Goal: Information Seeking & Learning: Learn about a topic

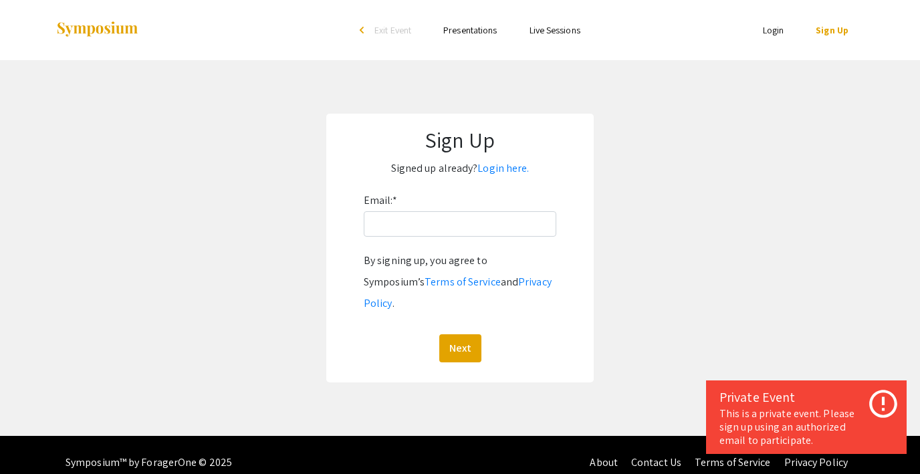
click at [777, 28] on link "Login" at bounding box center [773, 30] width 21 height 12
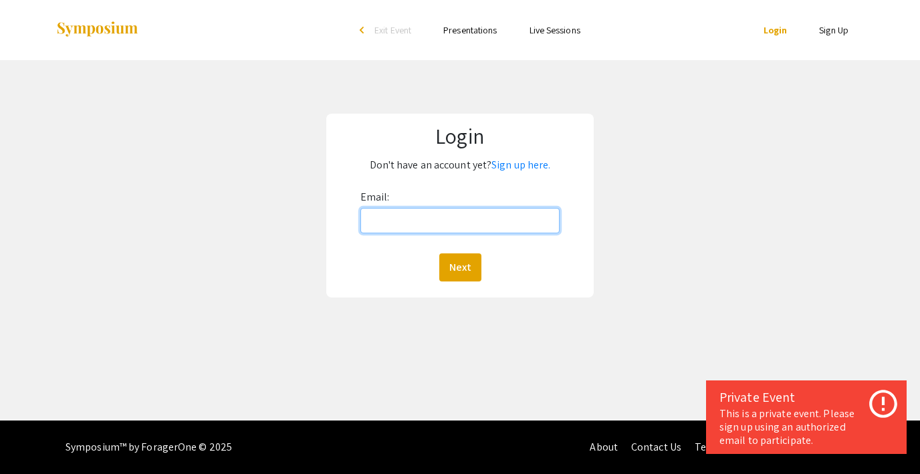
click at [439, 216] on input "Email:" at bounding box center [459, 220] width 199 height 25
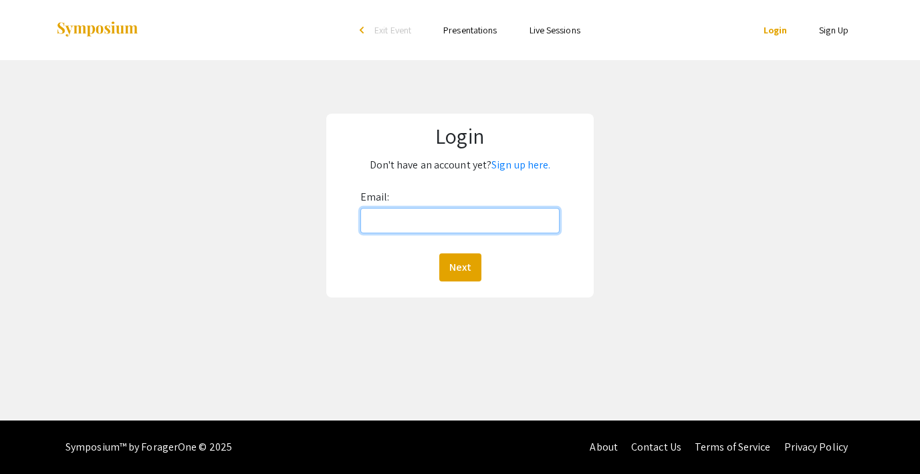
type input "lutzsteph@gmail.com"
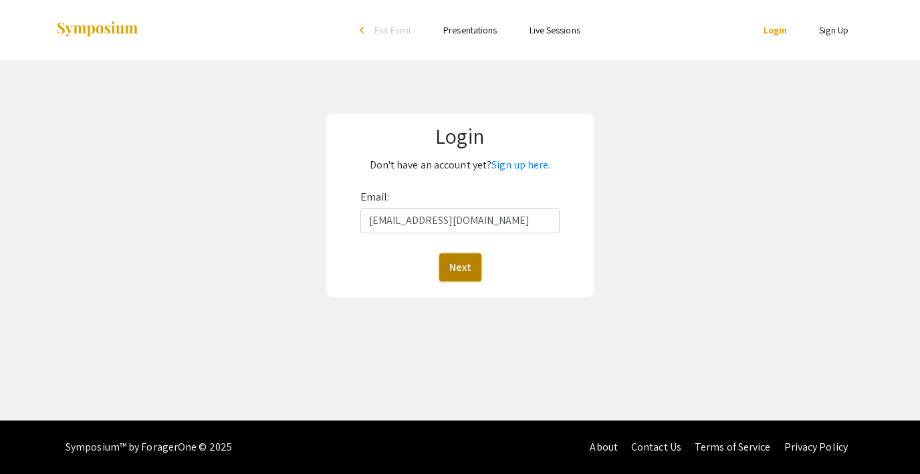
click at [459, 259] on button "Next" at bounding box center [460, 267] width 42 height 28
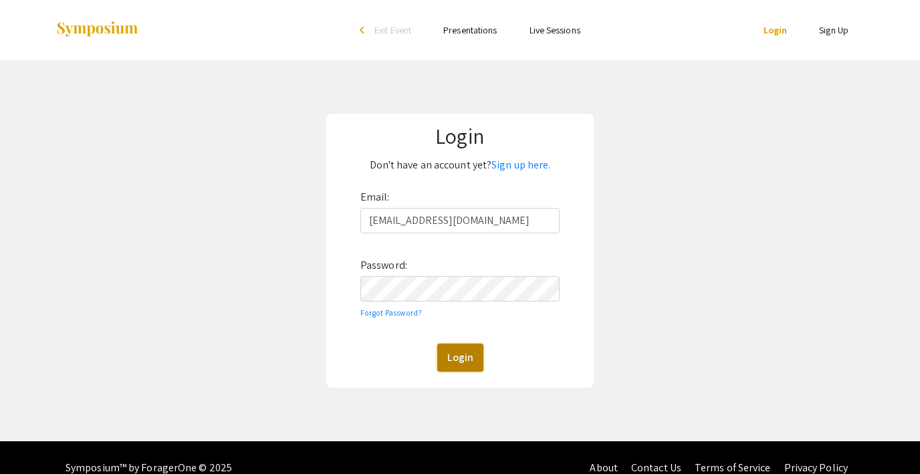
click at [451, 353] on button "Login" at bounding box center [460, 358] width 46 height 28
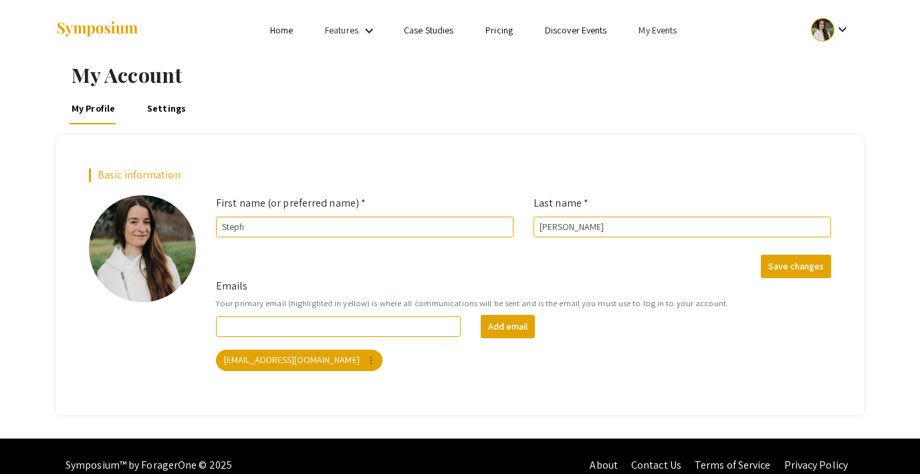
click at [649, 31] on link "My Events" at bounding box center [658, 30] width 38 height 12
click at [650, 58] on button "Events I've organized" at bounding box center [680, 59] width 114 height 32
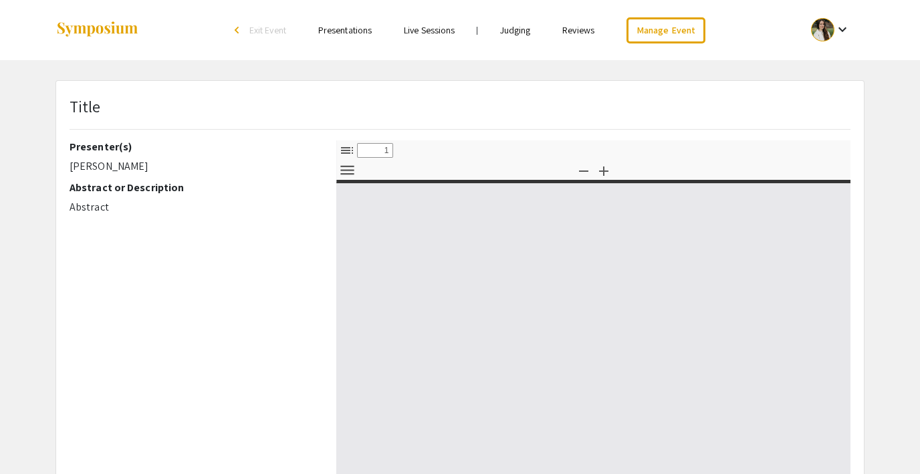
select select "custom"
type input "0"
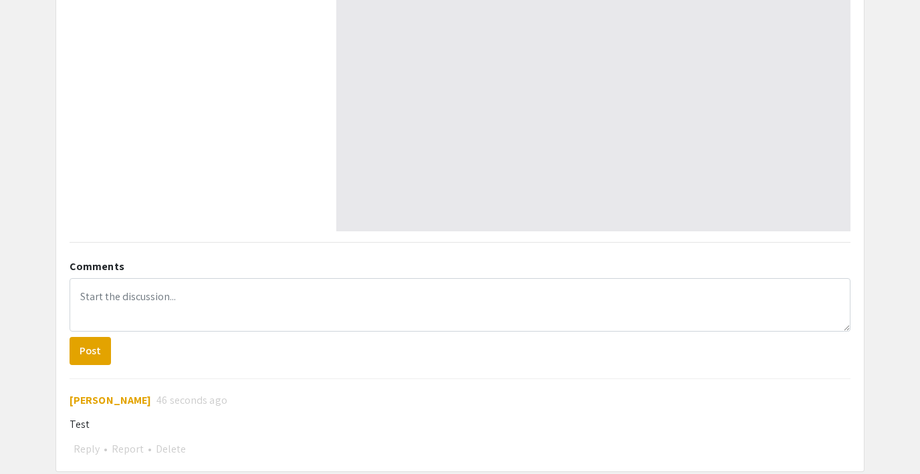
scroll to position [449, 0]
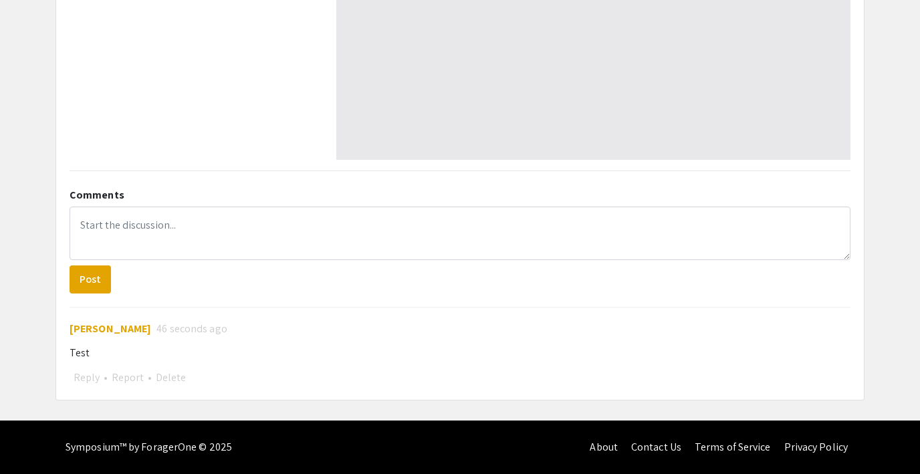
select select "auto"
type input "1"
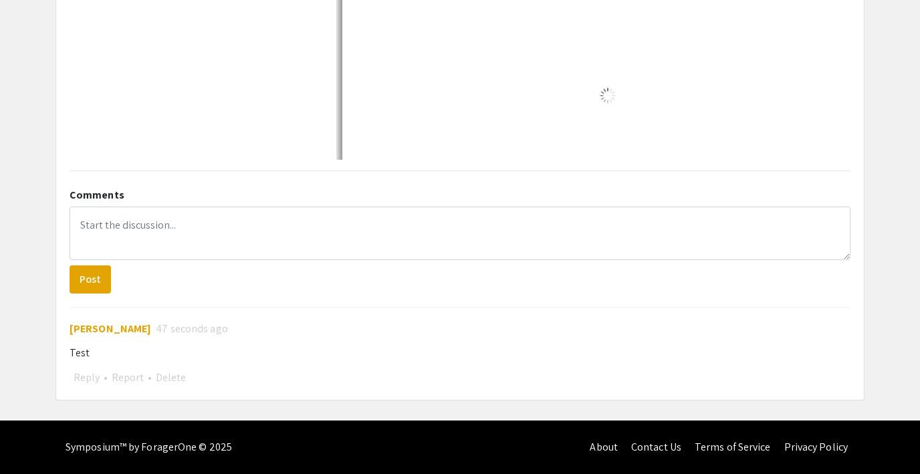
select select "auto"
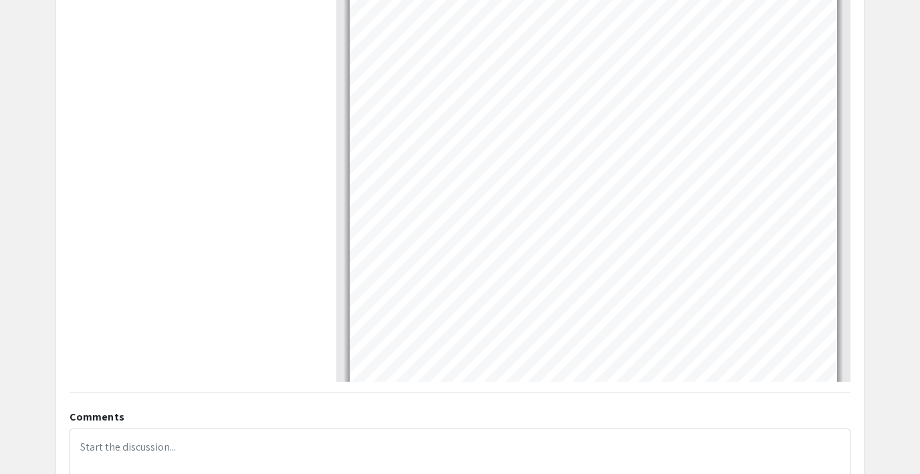
scroll to position [0, 0]
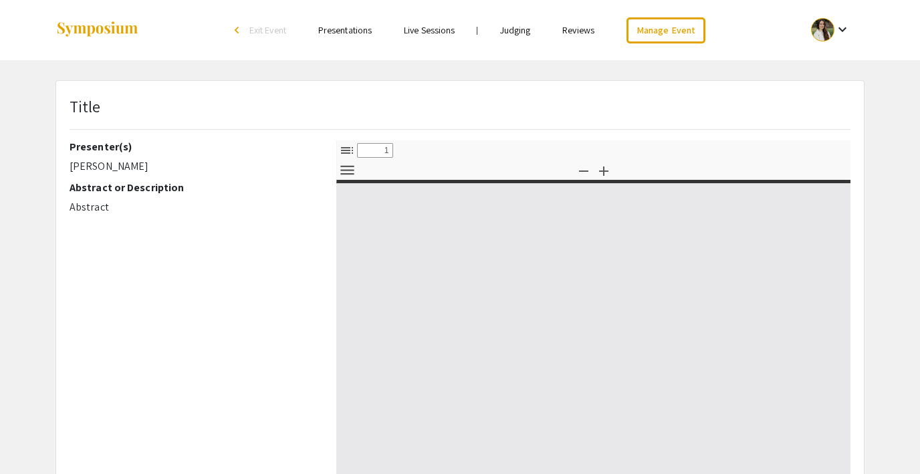
select select "custom"
type input "0"
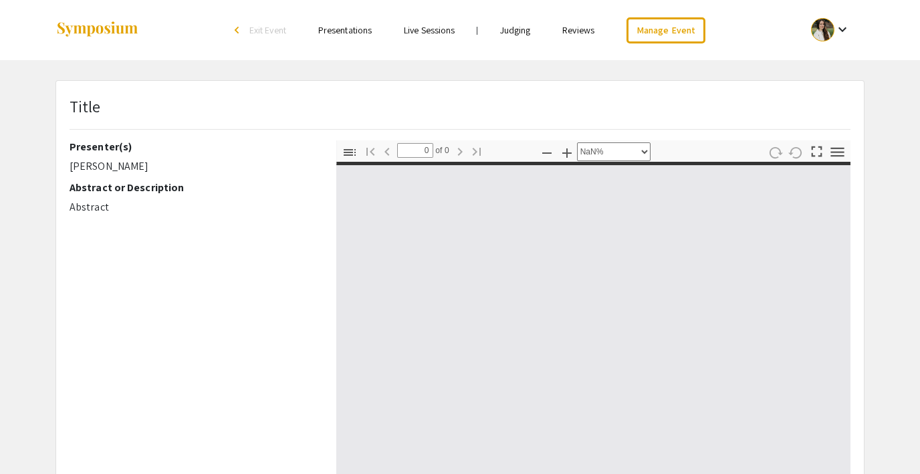
select select "auto"
type input "1"
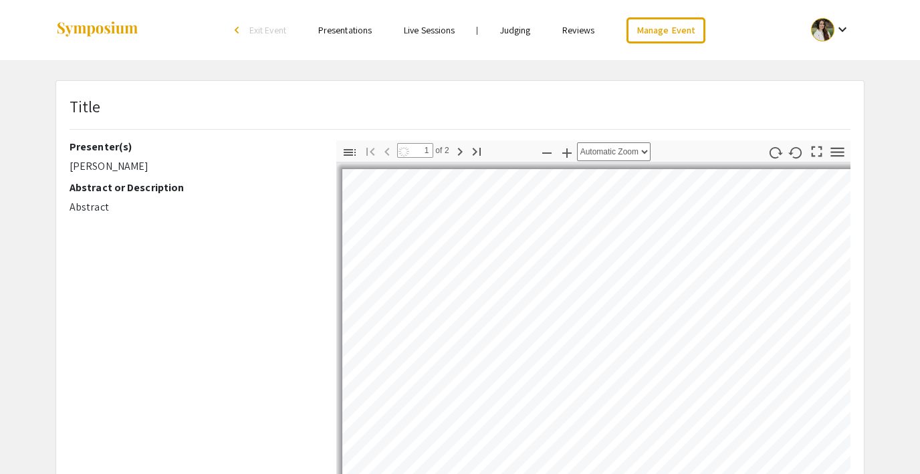
select select "auto"
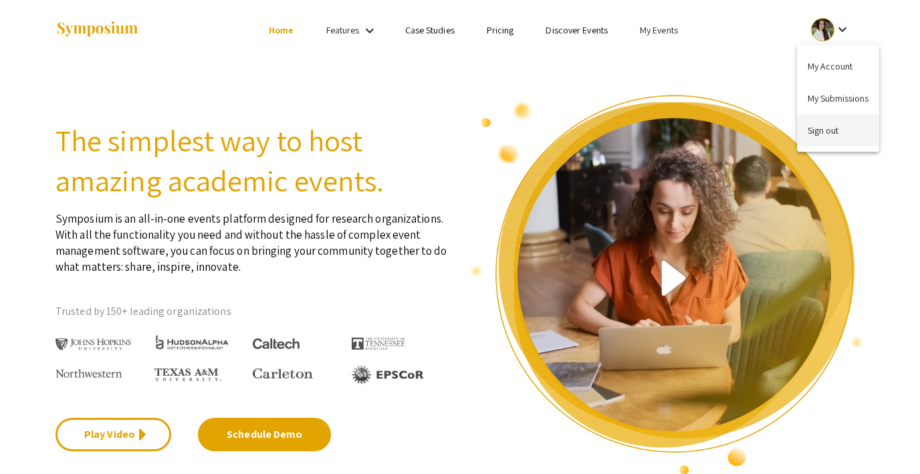
click at [825, 137] on button "Sign out" at bounding box center [838, 130] width 82 height 32
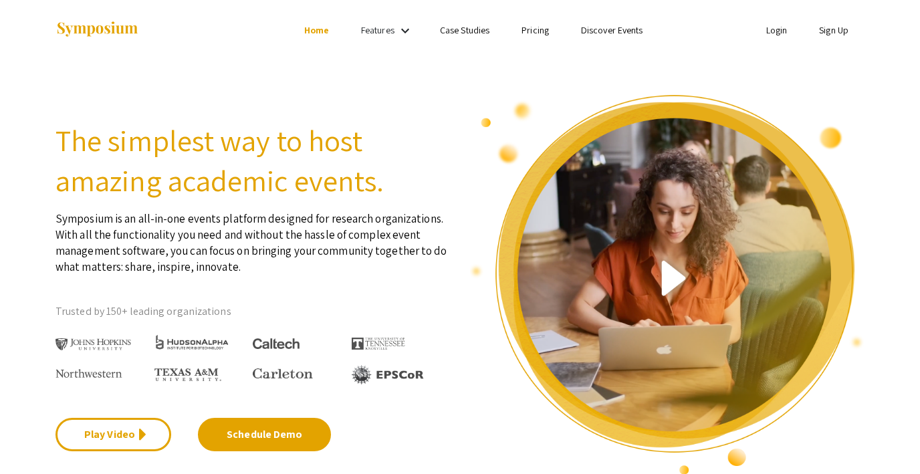
click at [774, 22] on li "Login" at bounding box center [776, 30] width 53 height 16
click at [772, 33] on link "Login" at bounding box center [776, 30] width 21 height 12
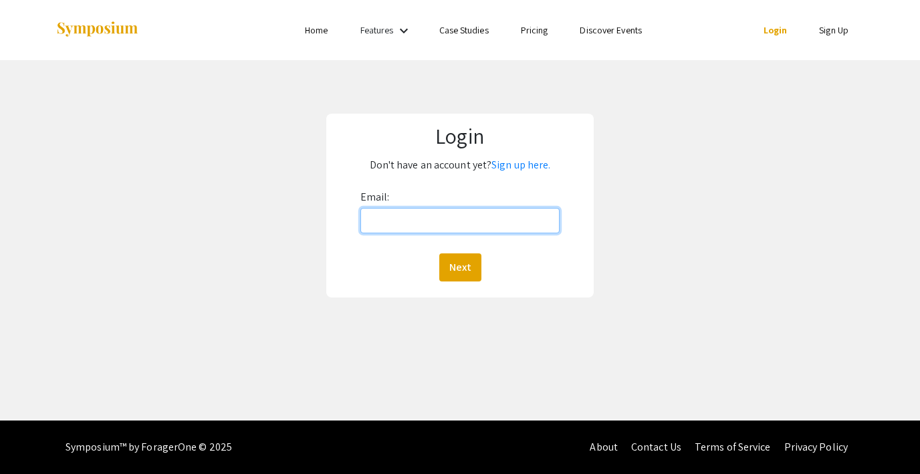
click at [444, 225] on input "Email:" at bounding box center [459, 220] width 199 height 25
type input "steph@foragerone.com"
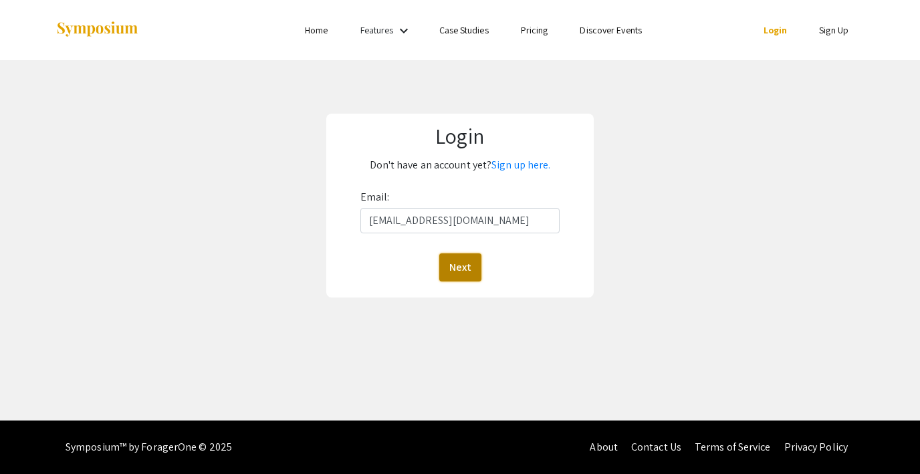
click at [466, 276] on button "Next" at bounding box center [460, 267] width 42 height 28
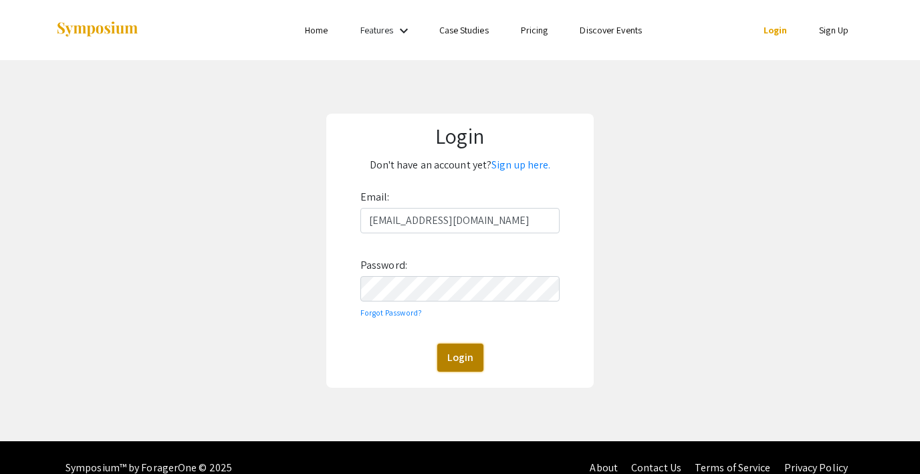
click at [463, 358] on button "Login" at bounding box center [460, 358] width 46 height 28
